Goal: Navigation & Orientation: Understand site structure

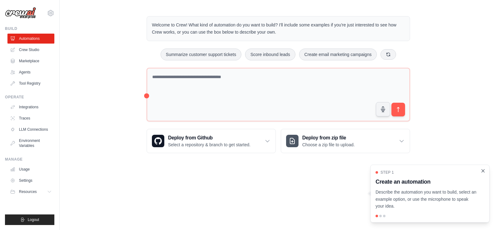
click at [485, 171] on icon "Close walkthrough" at bounding box center [483, 171] width 6 height 6
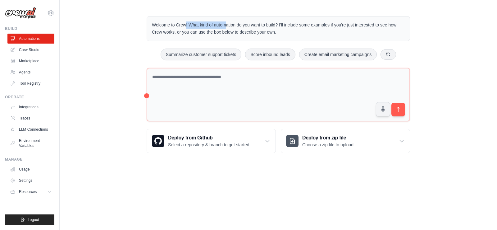
drag, startPoint x: 147, startPoint y: 23, endPoint x: 227, endPoint y: 29, distance: 79.8
click at [200, 28] on div "Welcome to Crew! What kind of automation do you want to build? I'll include som…" at bounding box center [279, 28] width 264 height 25
click at [235, 28] on p "Welcome to Crew! What kind of automation do you want to build? I'll include som…" at bounding box center [278, 28] width 253 height 14
drag, startPoint x: 294, startPoint y: 33, endPoint x: 151, endPoint y: 26, distance: 142.8
click at [151, 26] on div "Welcome to Crew! What kind of automation do you want to build? I'll include som…" at bounding box center [279, 28] width 264 height 25
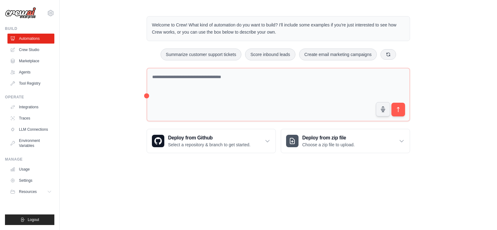
click at [177, 22] on p "Welcome to Crew! What kind of automation do you want to build? I'll include som…" at bounding box center [278, 28] width 253 height 14
click at [187, 30] on p "Welcome to Crew! What kind of automation do you want to build? I'll include som…" at bounding box center [278, 28] width 253 height 14
drag, startPoint x: 288, startPoint y: 34, endPoint x: 295, endPoint y: 35, distance: 7.0
click at [289, 34] on p "Welcome to Crew! What kind of automation do you want to build? I'll include som…" at bounding box center [278, 28] width 253 height 14
click at [306, 31] on p "Welcome to Crew! What kind of automation do you want to build? I'll include som…" at bounding box center [278, 28] width 253 height 14
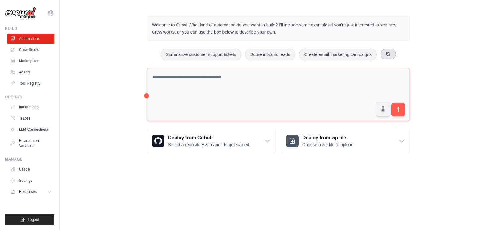
click at [396, 54] on button at bounding box center [389, 54] width 16 height 11
click at [29, 169] on link "Usage" at bounding box center [31, 169] width 47 height 10
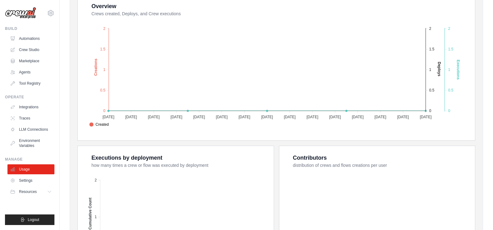
scroll to position [124, 0]
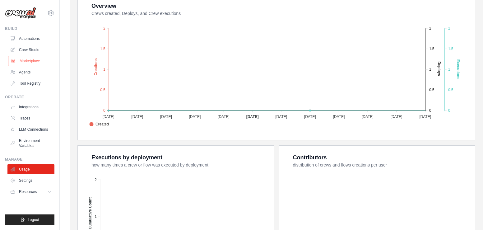
click at [25, 59] on link "Marketplace" at bounding box center [31, 61] width 47 height 10
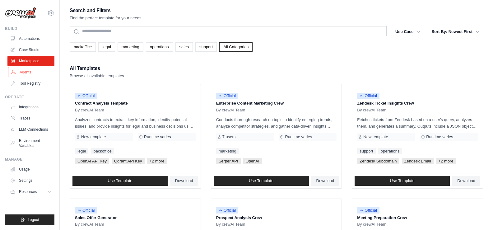
click at [24, 73] on link "Agents" at bounding box center [31, 72] width 47 height 10
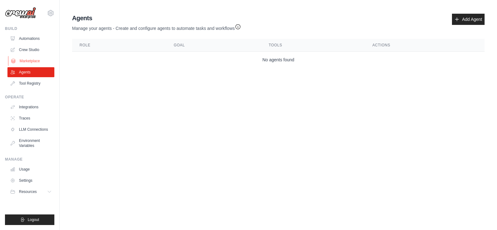
click at [23, 63] on link "Marketplace" at bounding box center [31, 61] width 47 height 10
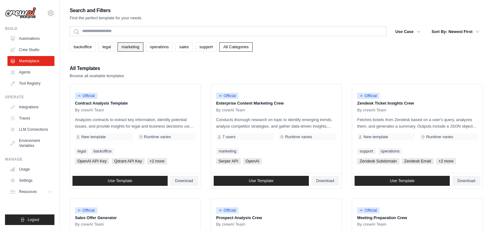
click at [131, 46] on link "marketing" at bounding box center [130, 46] width 26 height 9
